Goal: Transaction & Acquisition: Purchase product/service

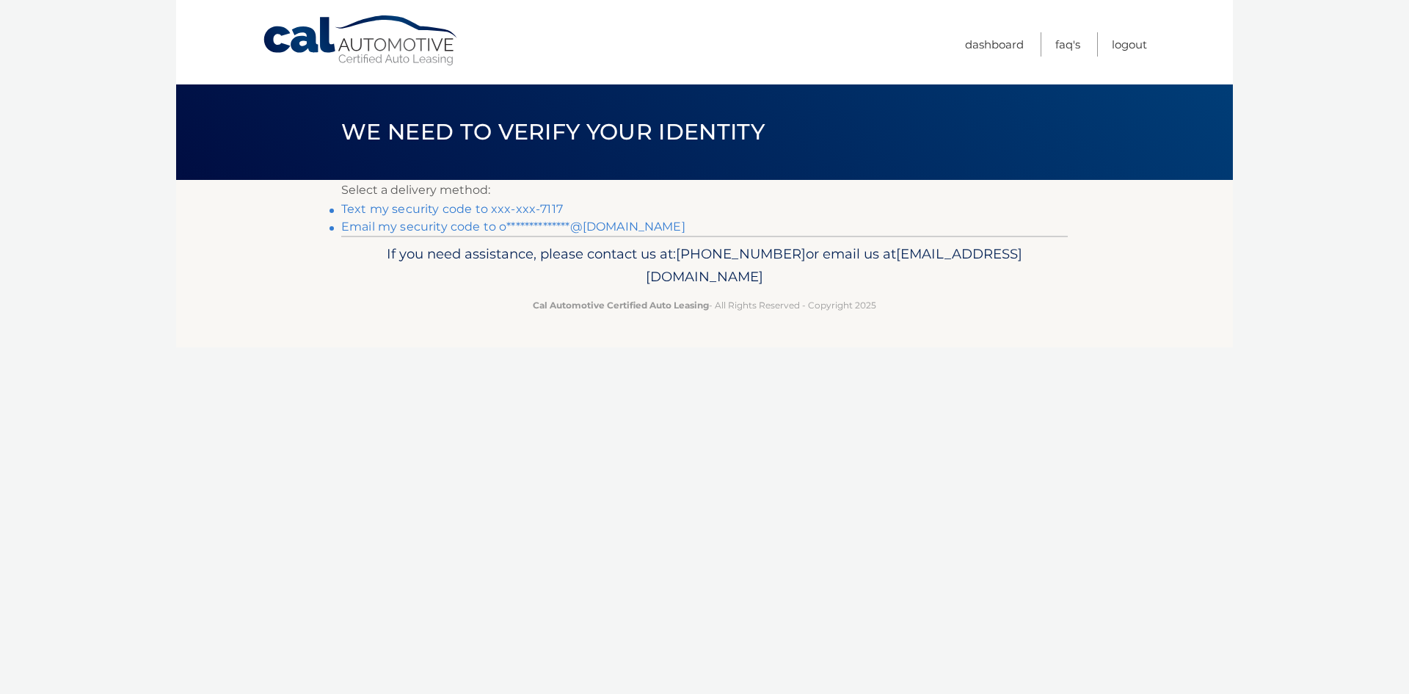
click at [506, 206] on link "Text my security code to xxx-xxx-7117" at bounding box center [452, 209] width 222 height 14
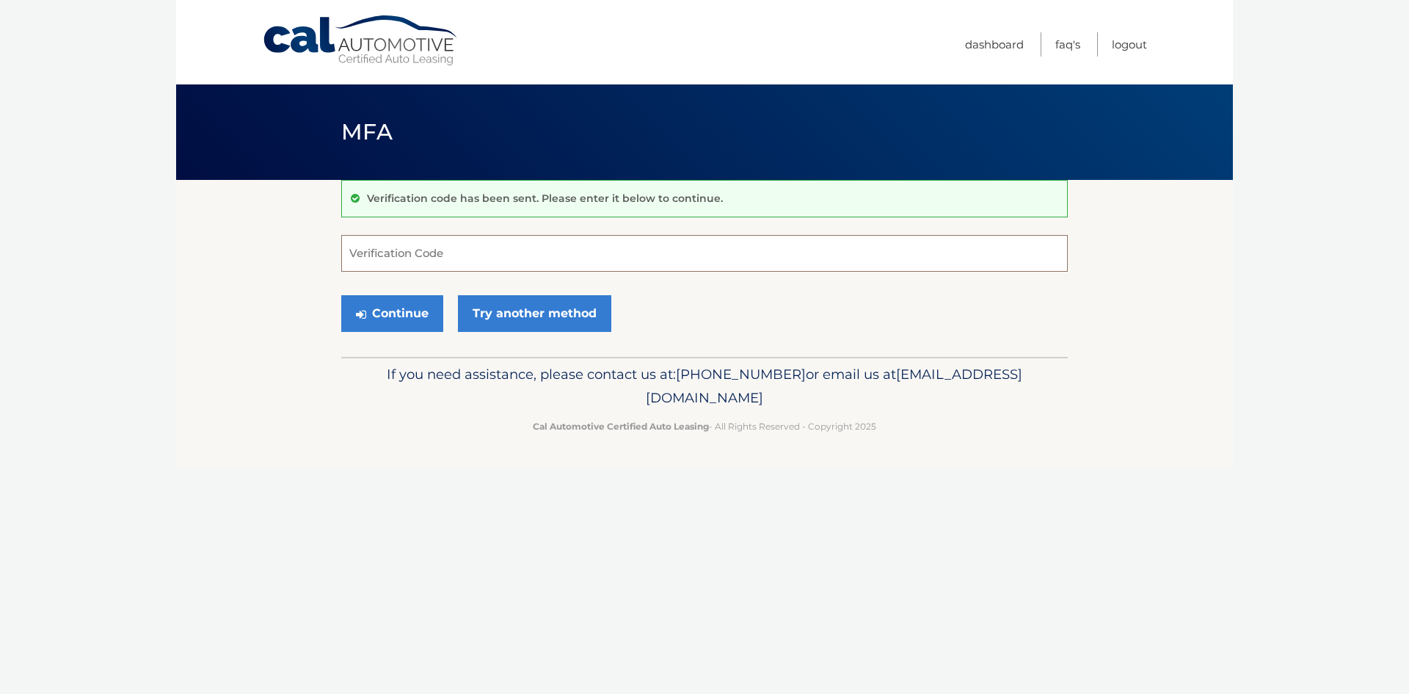
click at [538, 259] on input "Verification Code" at bounding box center [704, 253] width 727 height 37
type input "669660"
click at [409, 317] on button "Continue" at bounding box center [392, 313] width 102 height 37
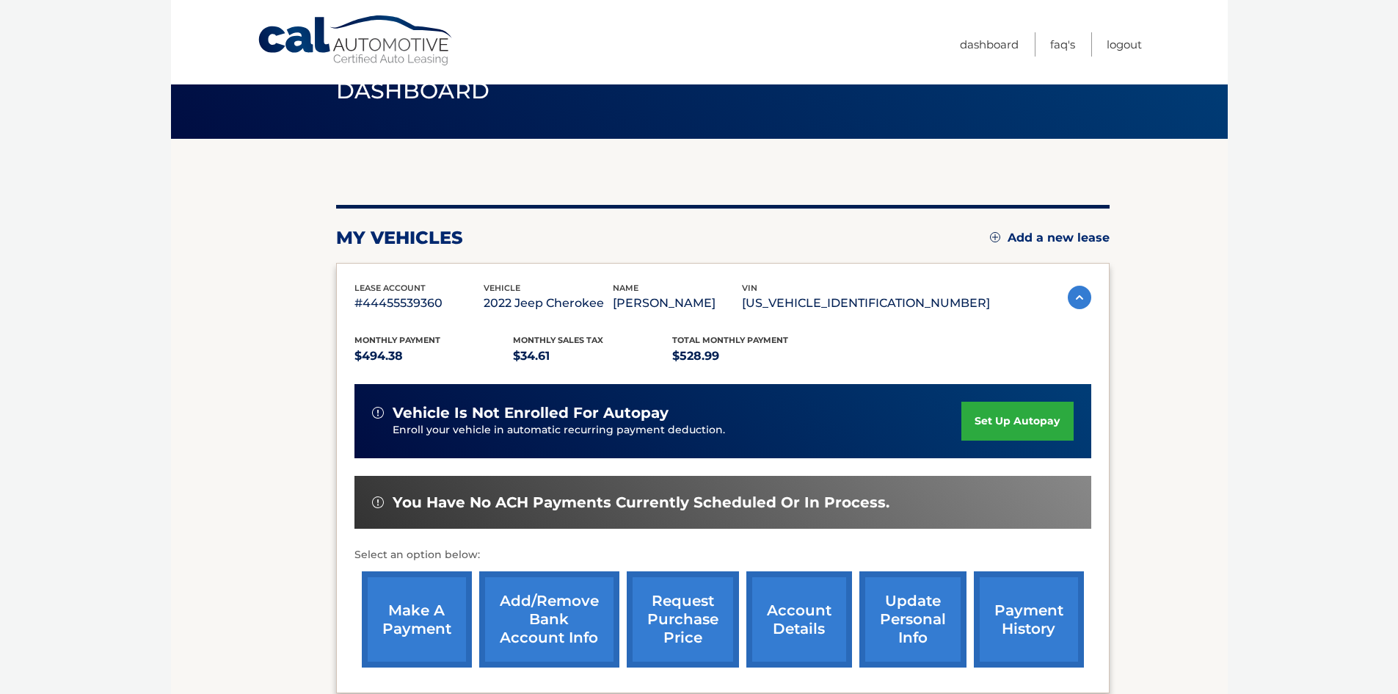
scroll to position [73, 0]
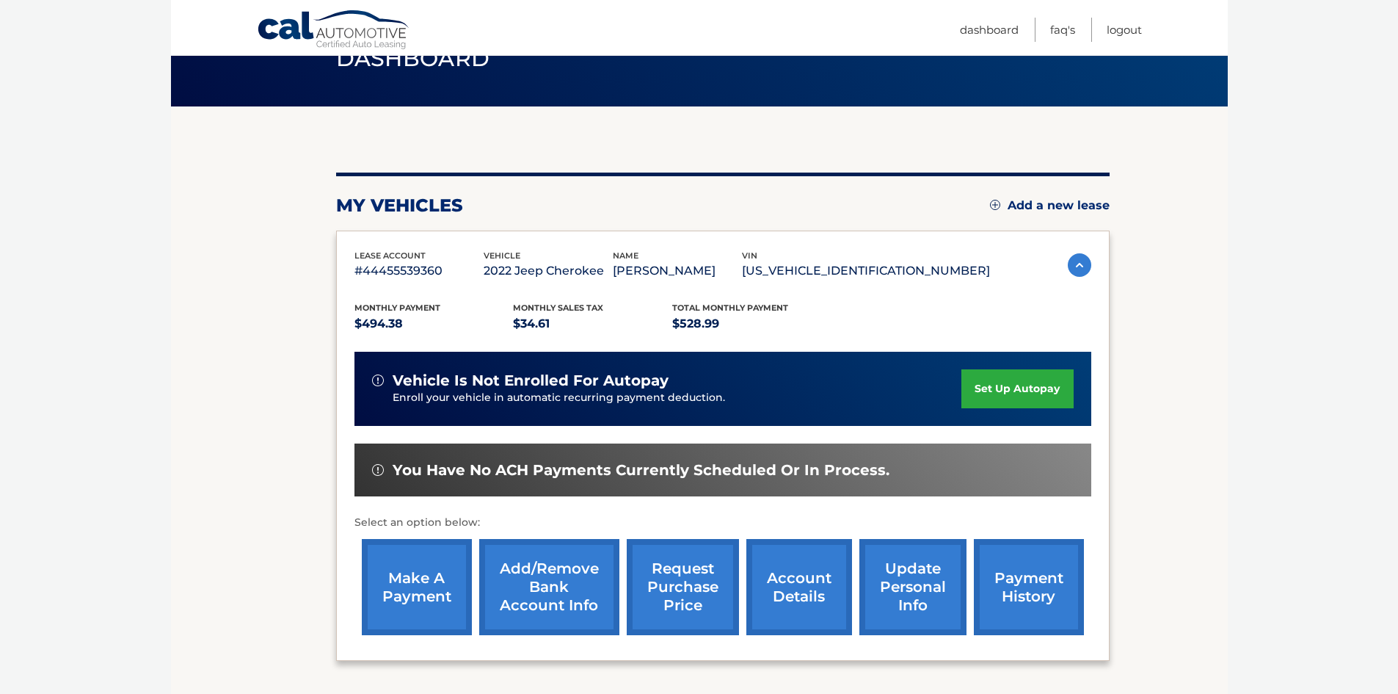
click at [412, 571] on link "make a payment" at bounding box center [417, 587] width 110 height 96
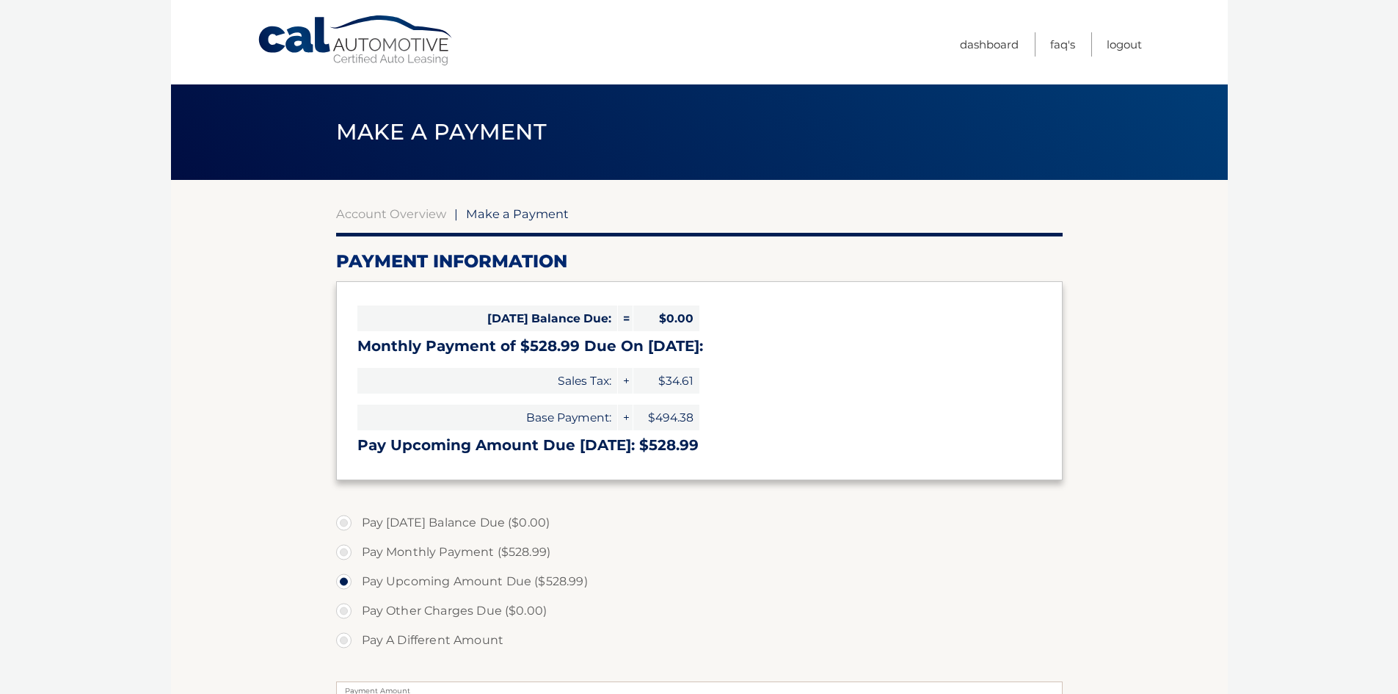
select select "MzA5YTZkZmItNDM2MC00YjkwLTlhMDAtMjU3OWIyNGI0MDM3"
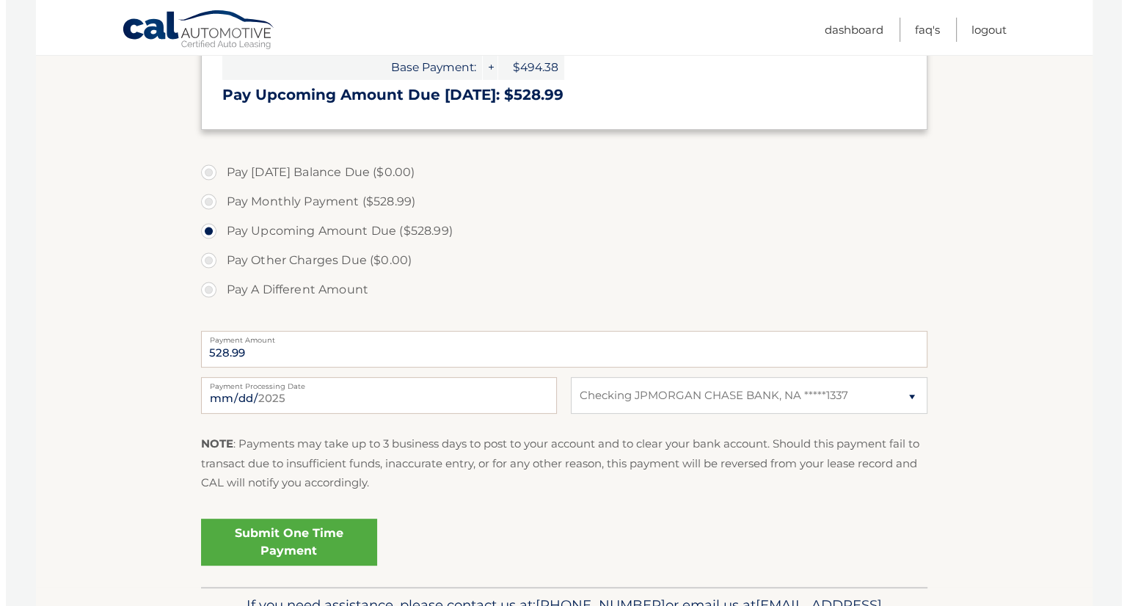
scroll to position [440, 0]
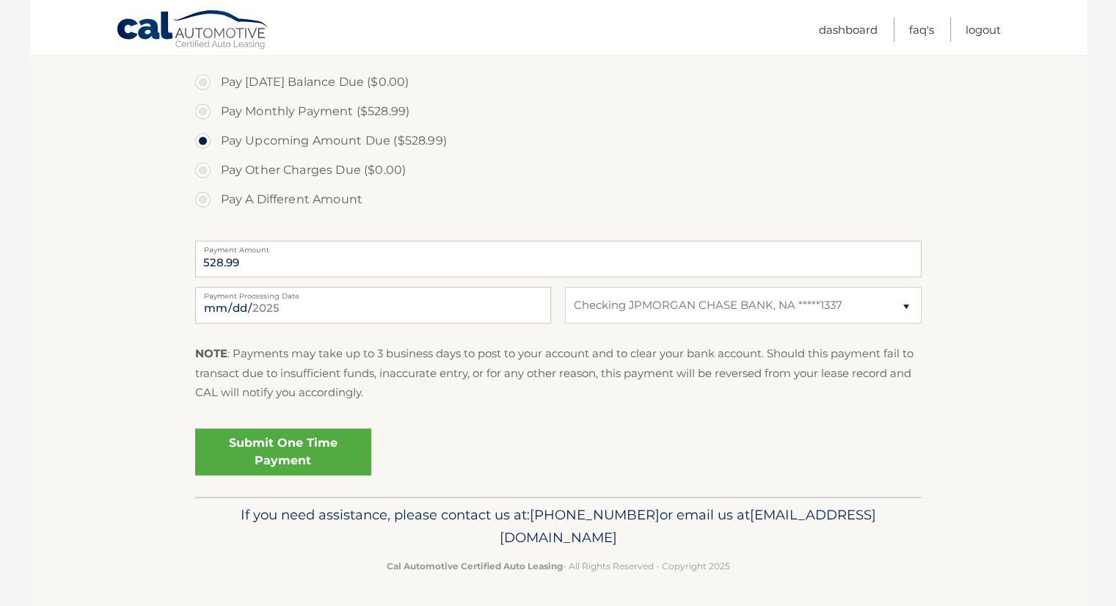
click at [276, 453] on link "Submit One Time Payment" at bounding box center [283, 452] width 176 height 47
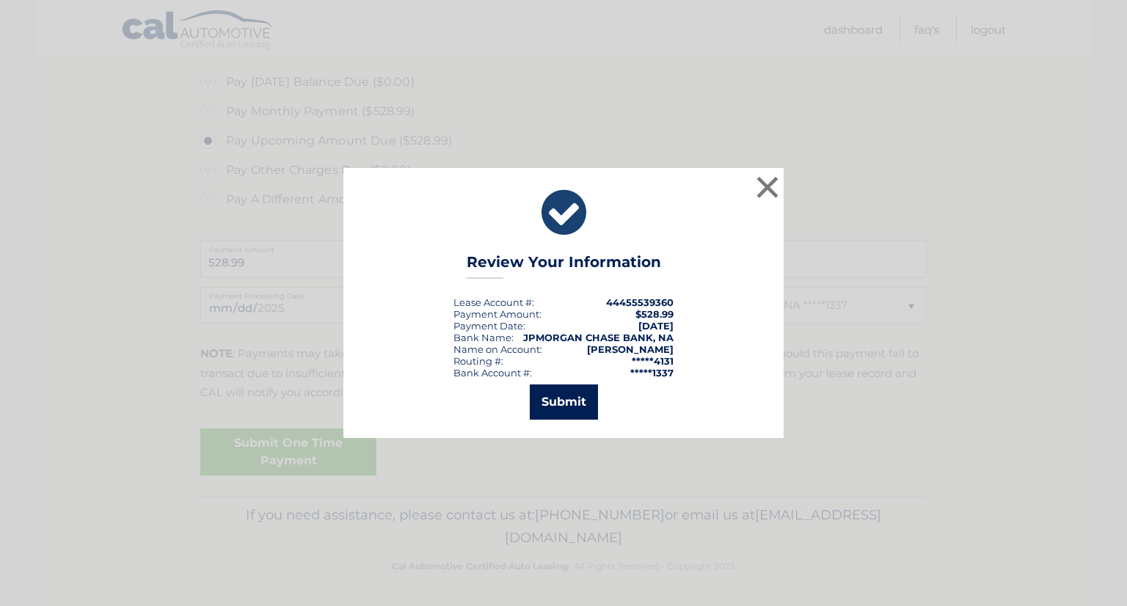
click at [567, 407] on button "Submit" at bounding box center [564, 402] width 68 height 35
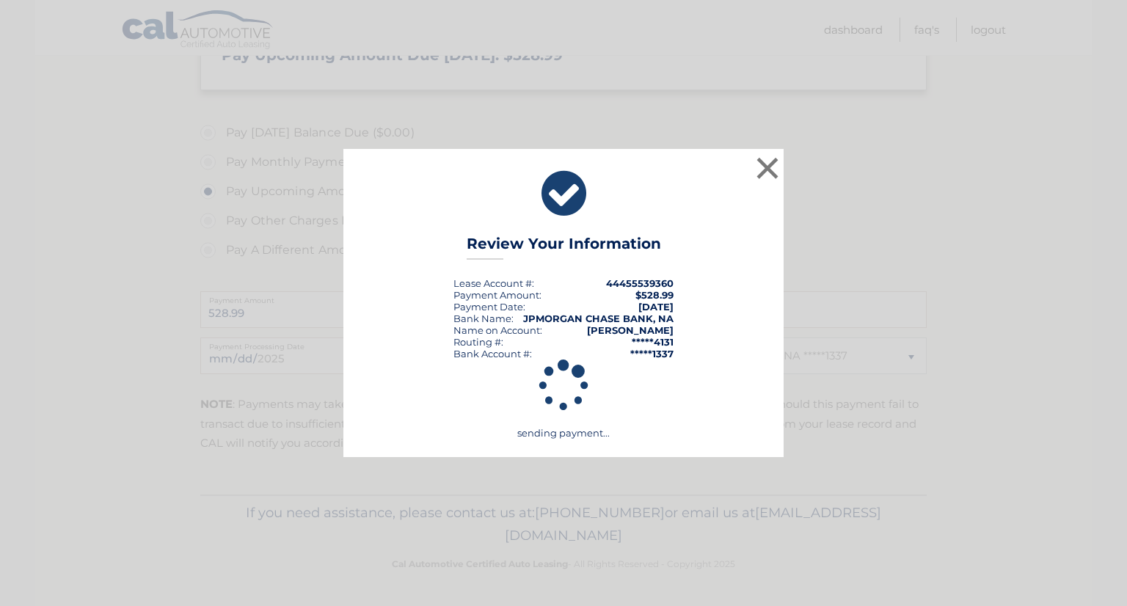
scroll to position [389, 0]
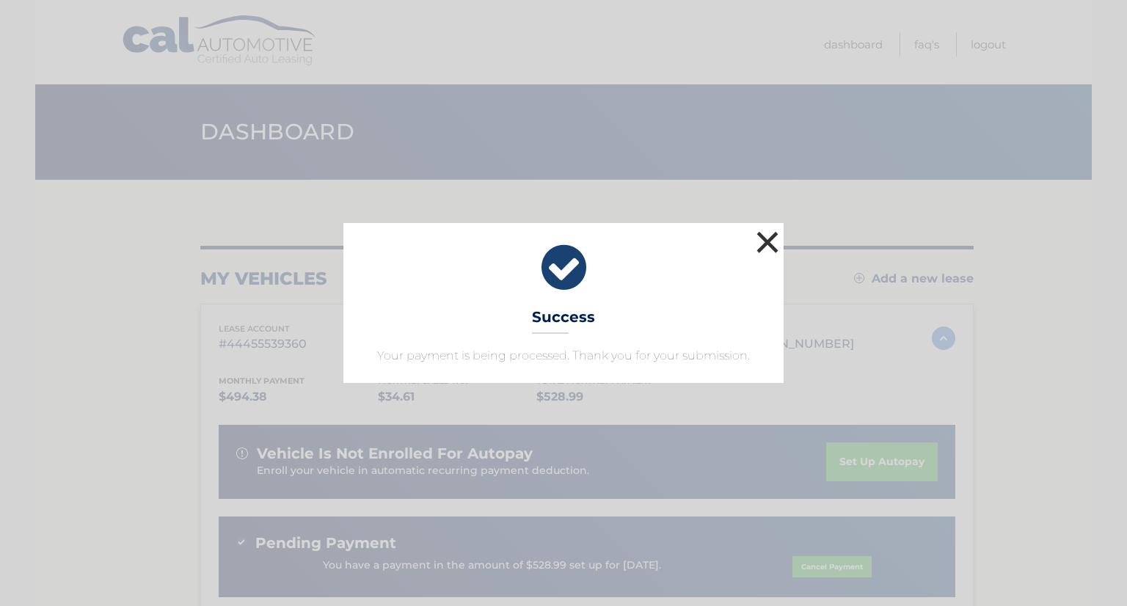
click at [762, 242] on button "×" at bounding box center [767, 242] width 29 height 29
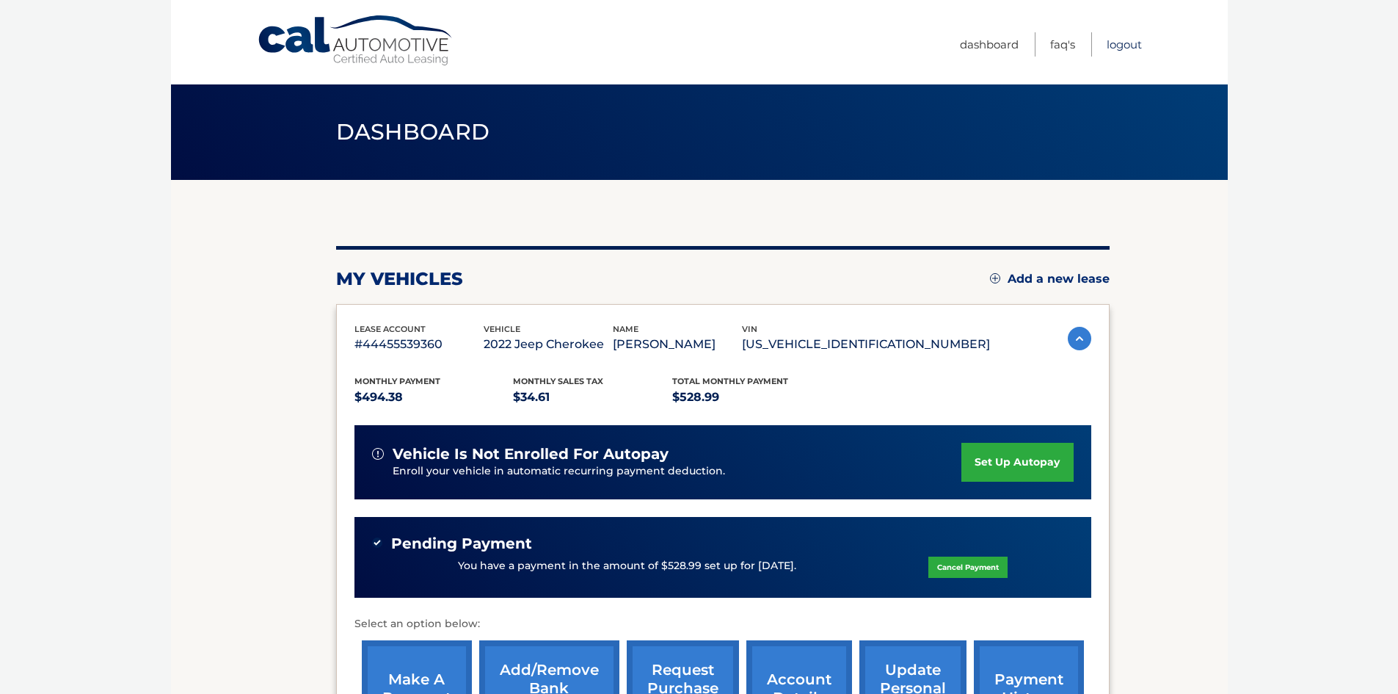
click at [1124, 49] on link "Logout" at bounding box center [1124, 44] width 35 height 24
